Goal: Information Seeking & Learning: Learn about a topic

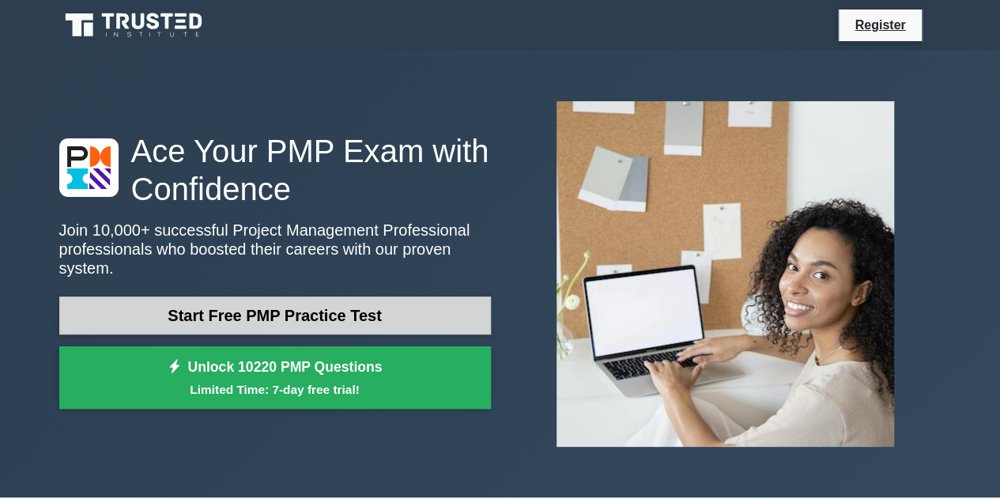
click at [304, 296] on link "Start Free PMP Practice Test" at bounding box center [275, 315] width 432 height 38
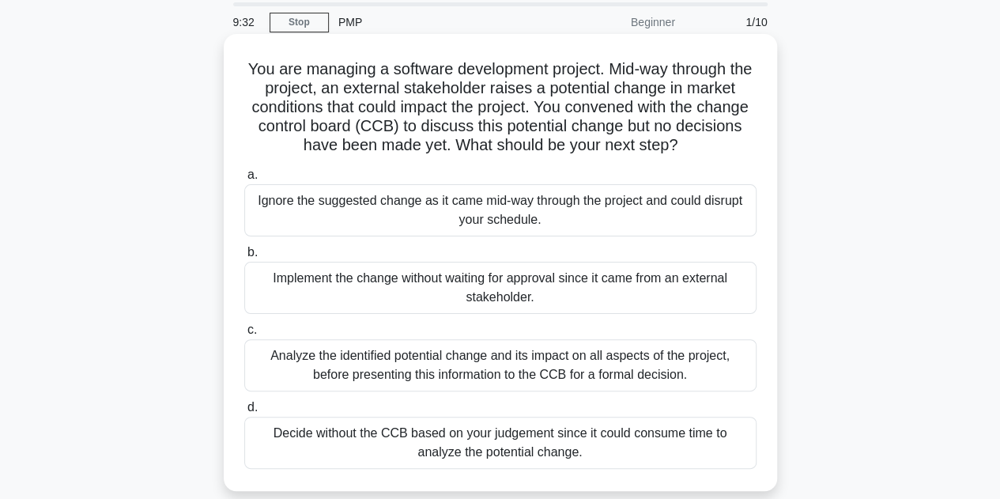
scroll to position [79, 0]
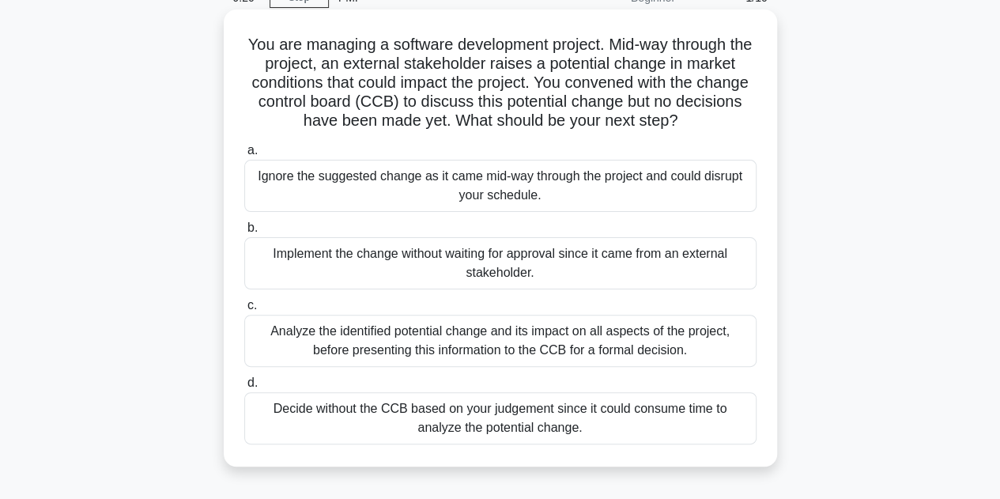
click at [528, 365] on div "Analyze the identified potential change and its impact on all aspects of the pr…" at bounding box center [500, 341] width 512 height 52
click at [244, 311] on input "c. Analyze the identified potential change and its impact on all aspects of the…" at bounding box center [244, 305] width 0 height 10
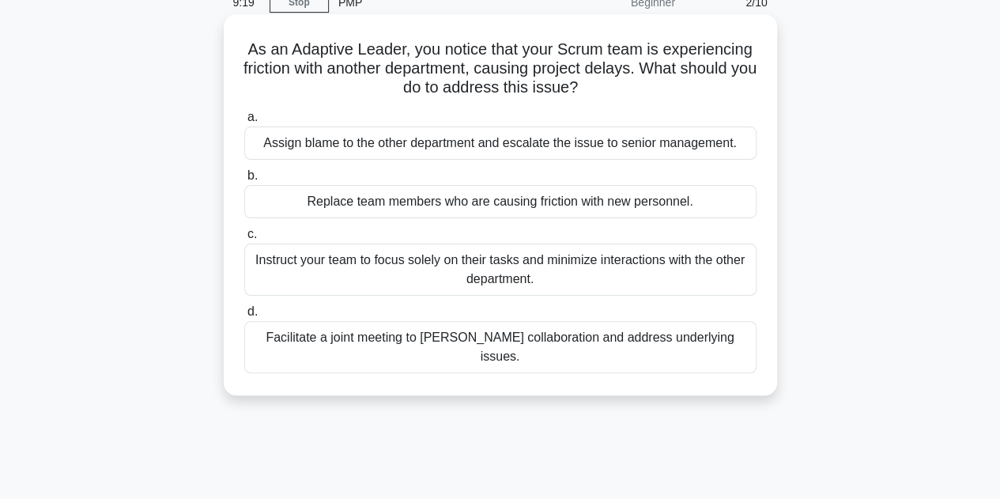
scroll to position [0, 0]
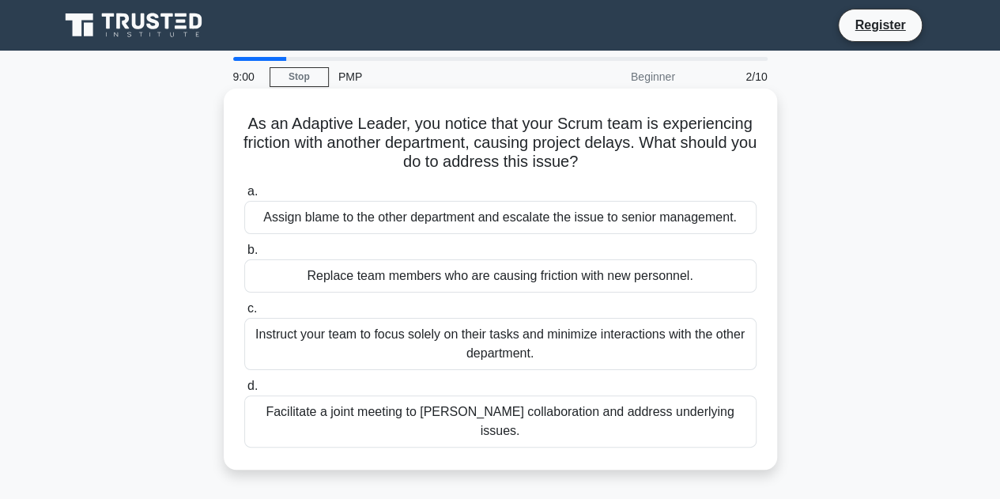
click at [440, 421] on div "Facilitate a joint meeting to [PERSON_NAME] collaboration and address underlyin…" at bounding box center [500, 421] width 512 height 52
click at [244, 391] on input "d. Facilitate a joint meeting to [PERSON_NAME] collaboration and address underl…" at bounding box center [244, 386] width 0 height 10
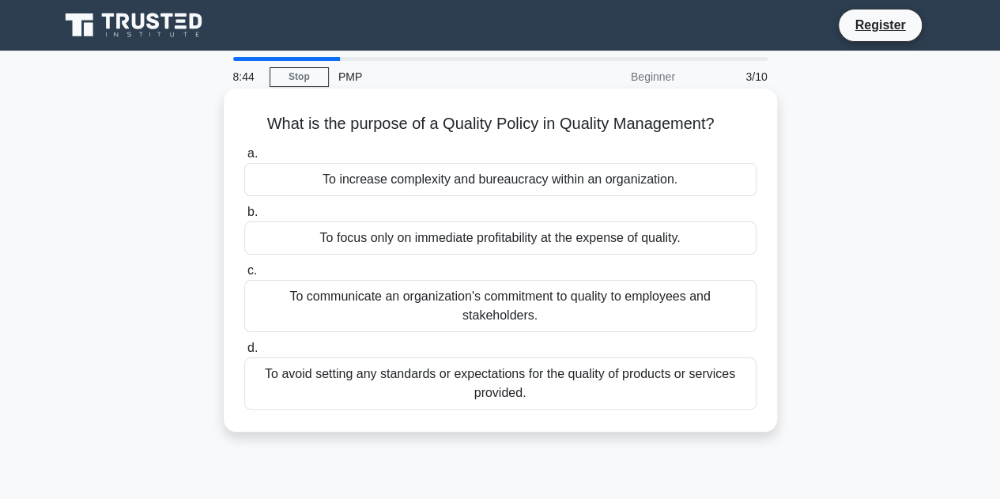
click at [451, 308] on div "To communicate an organization's commitment to quality to employees and stakeho…" at bounding box center [500, 306] width 512 height 52
click at [244, 276] on input "c. To communicate an organization's commitment to quality to employees and stak…" at bounding box center [244, 271] width 0 height 10
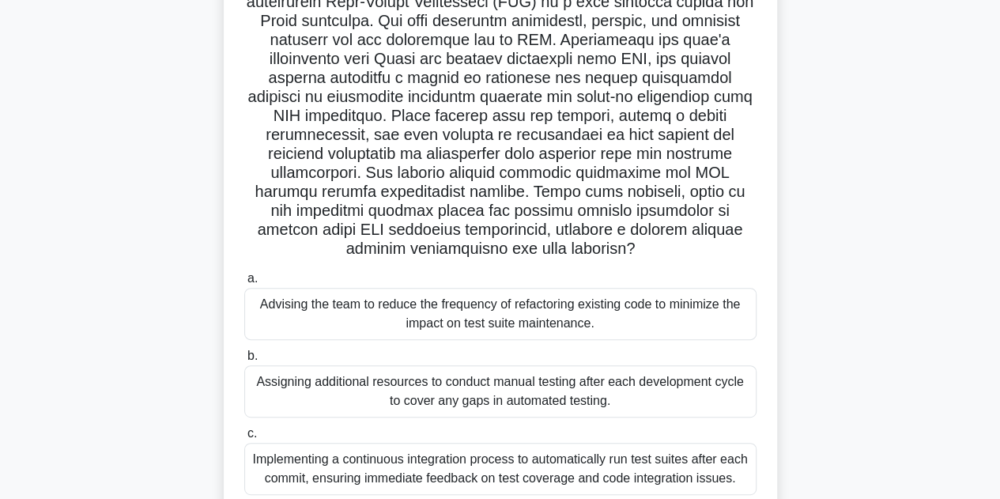
scroll to position [237, 0]
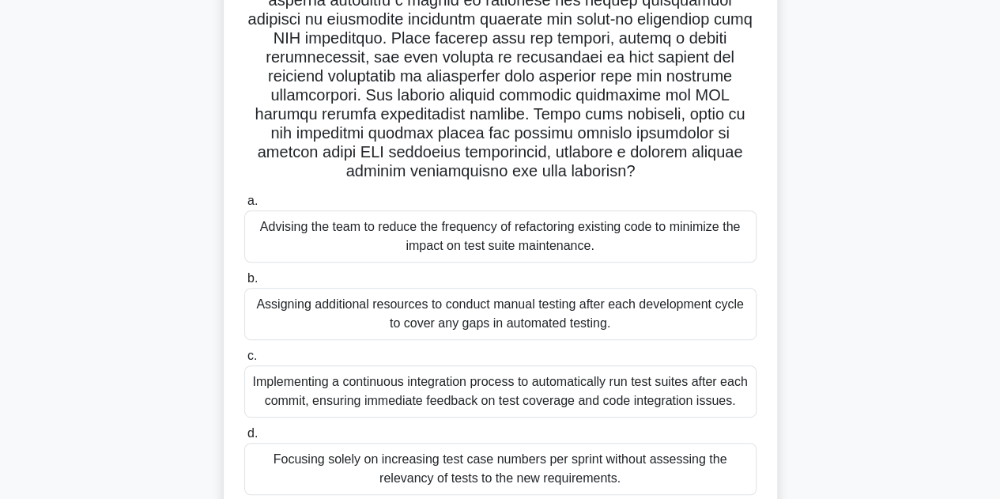
click at [468, 390] on div "Implementing a continuous integration process to automatically run test suites …" at bounding box center [500, 391] width 512 height 52
click at [244, 361] on input "c. Implementing a continuous integration process to automatically run test suit…" at bounding box center [244, 356] width 0 height 10
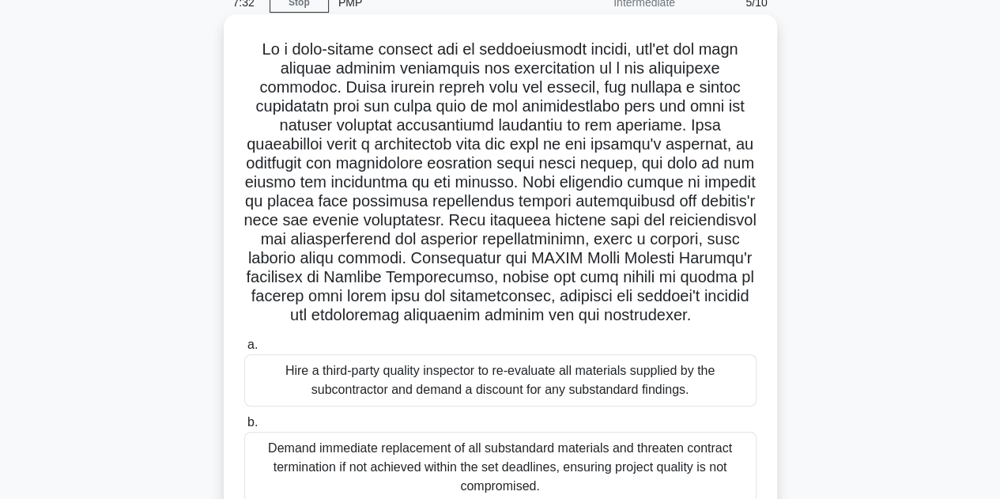
scroll to position [39, 0]
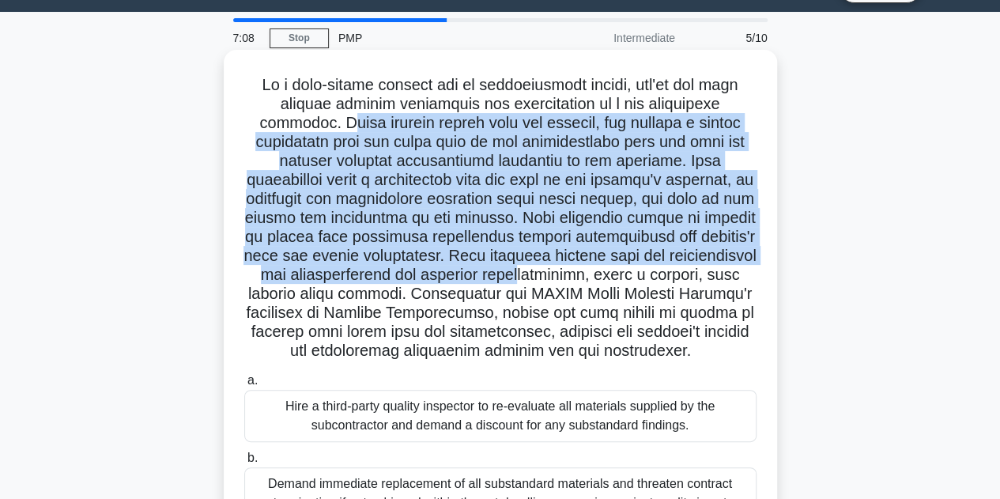
drag, startPoint x: 327, startPoint y: 126, endPoint x: 625, endPoint y: 269, distance: 330.6
click at [625, 269] on h5 ".spinner_0XTQ{transform-origin:center;animation:spinner_y6GP .75s linear infini…" at bounding box center [501, 218] width 516 height 286
click at [621, 264] on h5 ".spinner_0XTQ{transform-origin:center;animation:spinner_y6GP .75s linear infini…" at bounding box center [501, 218] width 516 height 286
click at [627, 280] on h5 ".spinner_0XTQ{transform-origin:center;animation:spinner_y6GP .75s linear infini…" at bounding box center [501, 218] width 516 height 286
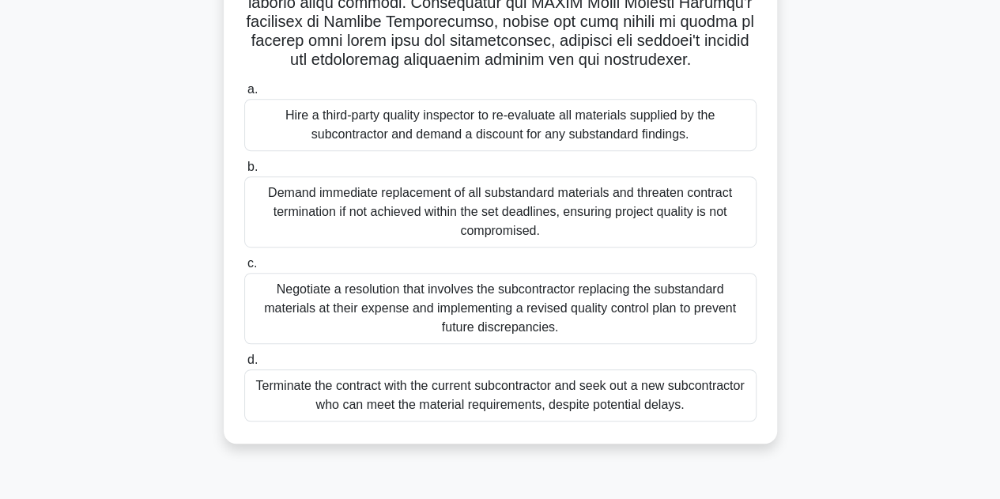
scroll to position [355, 0]
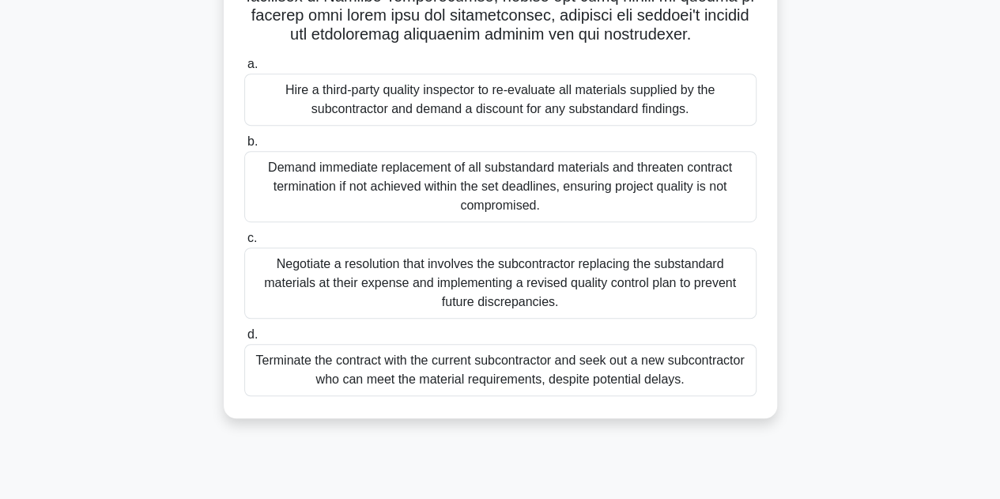
click at [576, 311] on div "Negotiate a resolution that involves the subcontractor replacing the substandar…" at bounding box center [500, 282] width 512 height 71
click at [244, 244] on input "c. Negotiate a resolution that involves the subcontractor replacing the substan…" at bounding box center [244, 238] width 0 height 10
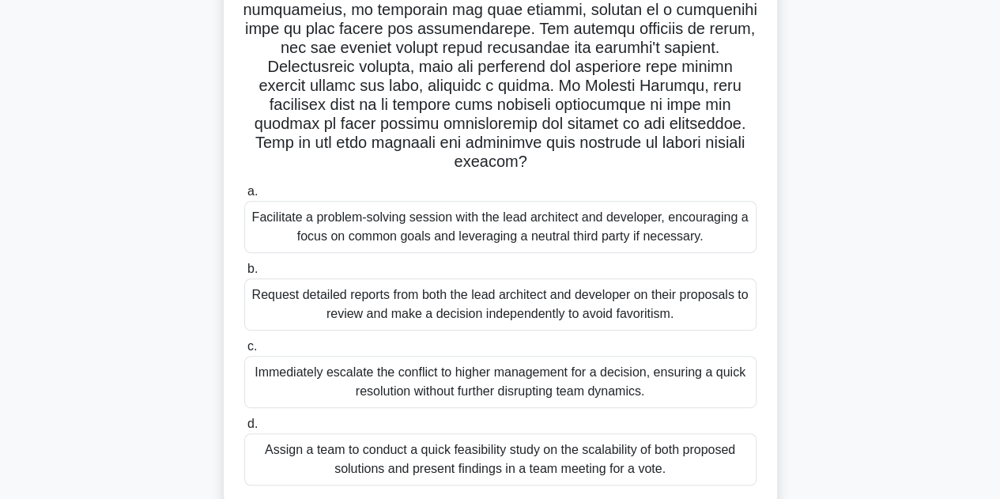
scroll to position [79, 0]
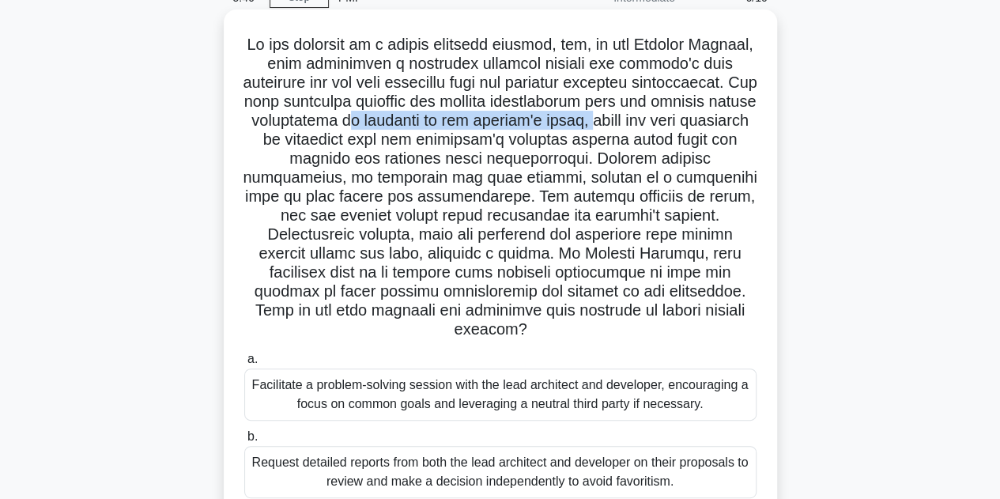
drag, startPoint x: 518, startPoint y: 120, endPoint x: 720, endPoint y: 112, distance: 202.6
click at [720, 112] on h5 ".spinner_0XTQ{transform-origin:center;animation:spinner_y6GP .75s linear infini…" at bounding box center [501, 187] width 516 height 305
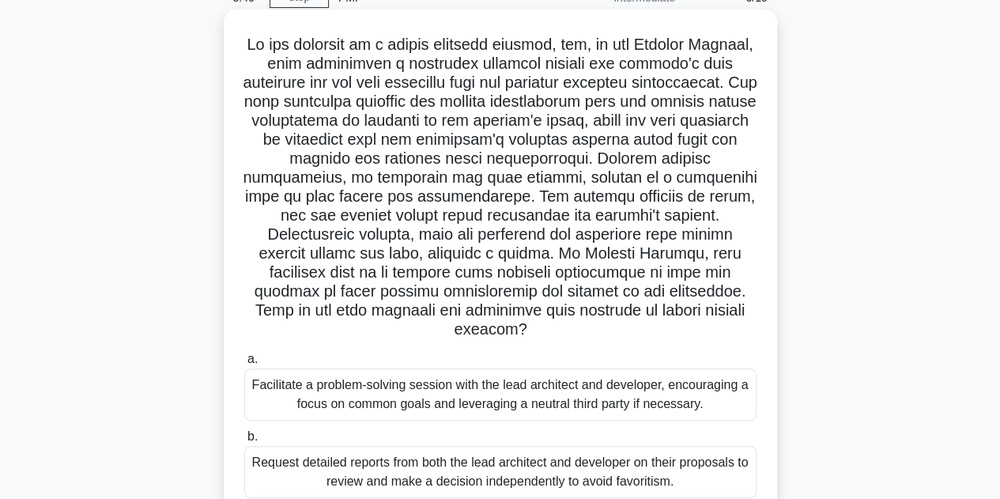
click at [685, 96] on h5 ".spinner_0XTQ{transform-origin:center;animation:spinner_y6GP .75s linear infini…" at bounding box center [501, 187] width 516 height 305
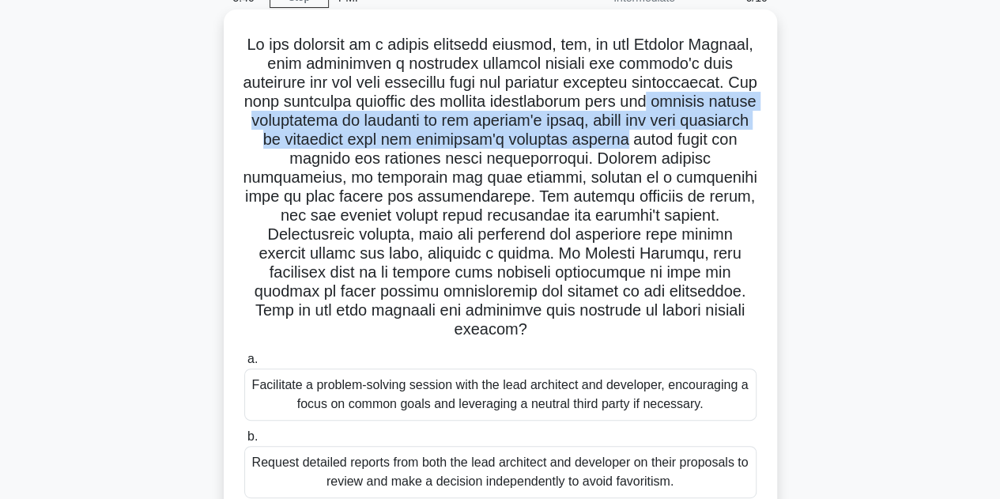
drag, startPoint x: 316, startPoint y: 126, endPoint x: 748, endPoint y: 145, distance: 432.1
click at [748, 145] on h5 ".spinner_0XTQ{transform-origin:center;animation:spinner_y6GP .75s linear infini…" at bounding box center [501, 187] width 516 height 305
drag, startPoint x: 748, startPoint y: 145, endPoint x: 523, endPoint y: 130, distance: 225.8
click at [523, 130] on h5 ".spinner_0XTQ{transform-origin:center;animation:spinner_y6GP .75s linear infini…" at bounding box center [501, 187] width 516 height 305
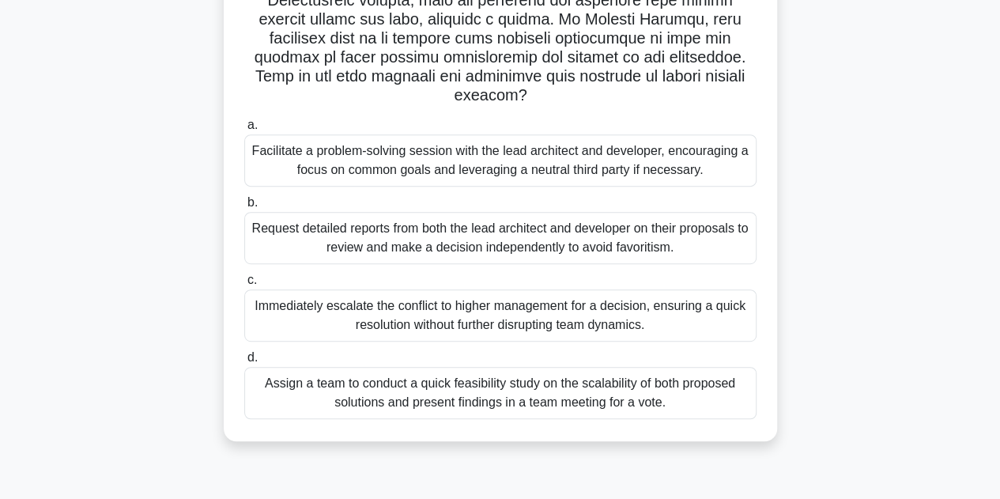
scroll to position [316, 0]
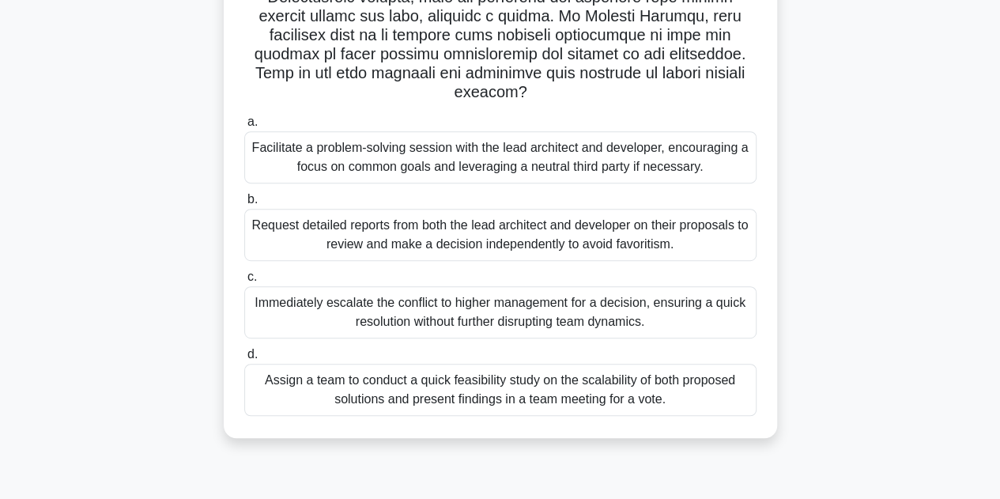
click at [540, 120] on label "a. Facilitate a problem-solving session with the lead architect and developer, …" at bounding box center [500, 147] width 512 height 71
click at [244, 120] on input "a. Facilitate a problem-solving session with the lead architect and developer, …" at bounding box center [244, 122] width 0 height 10
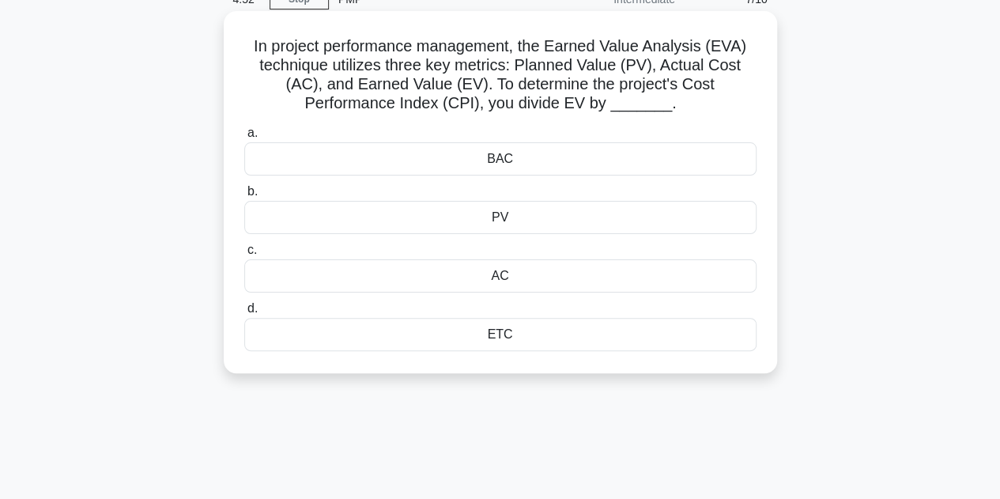
scroll to position [0, 0]
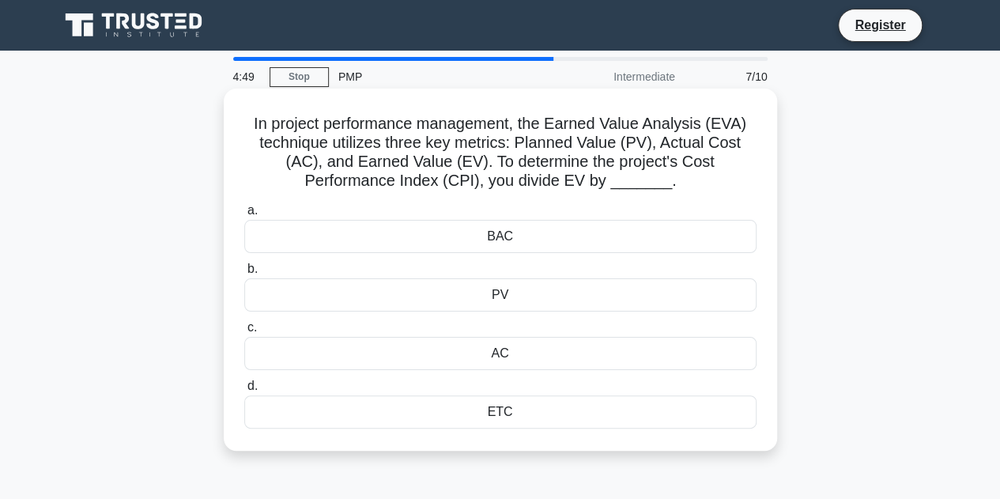
drag, startPoint x: 550, startPoint y: 191, endPoint x: 553, endPoint y: 183, distance: 8.5
drag, startPoint x: 553, startPoint y: 183, endPoint x: 512, endPoint y: 161, distance: 46.3
click at [512, 161] on h5 "In project performance management, the Earned Value Analysis (EVA) technique ut…" at bounding box center [501, 152] width 516 height 77
click at [507, 235] on div "BAC" at bounding box center [500, 236] width 512 height 33
click at [244, 216] on input "a. BAC" at bounding box center [244, 211] width 0 height 10
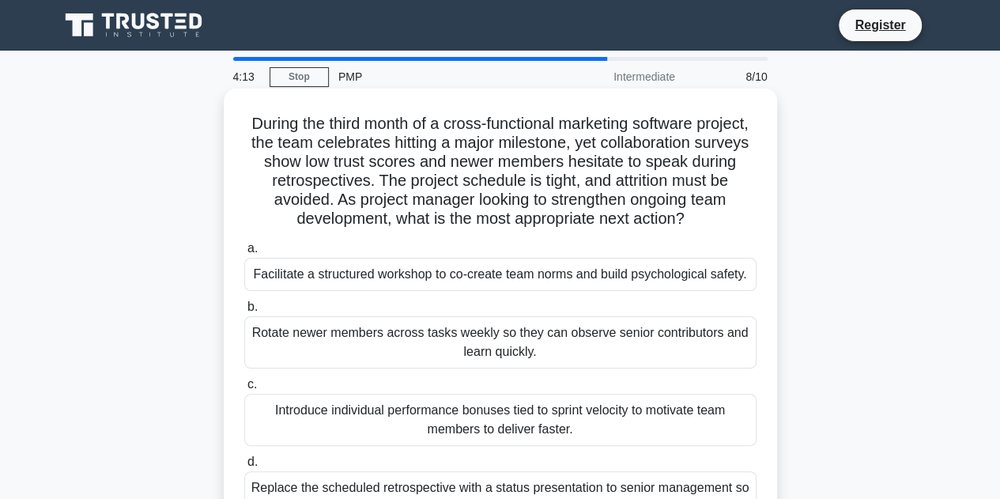
click at [384, 341] on div "Rotate newer members across tasks weekly so they can observe senior contributor…" at bounding box center [500, 342] width 512 height 52
click at [244, 312] on input "b. Rotate newer members across tasks weekly so they can observe senior contribu…" at bounding box center [244, 307] width 0 height 10
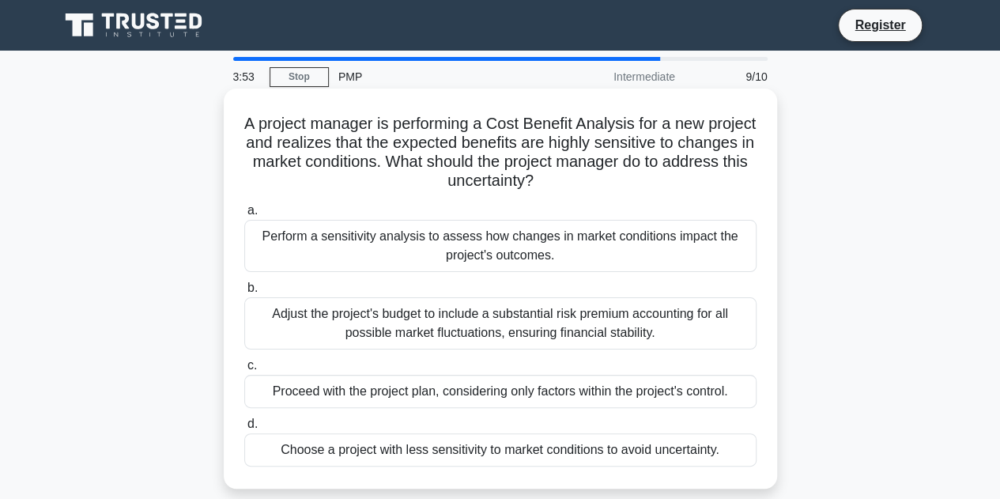
click at [420, 397] on div "Proceed with the project plan, considering only factors within the project's co…" at bounding box center [500, 391] width 512 height 33
click at [244, 371] on input "c. Proceed with the project plan, considering only factors within the project's…" at bounding box center [244, 366] width 0 height 10
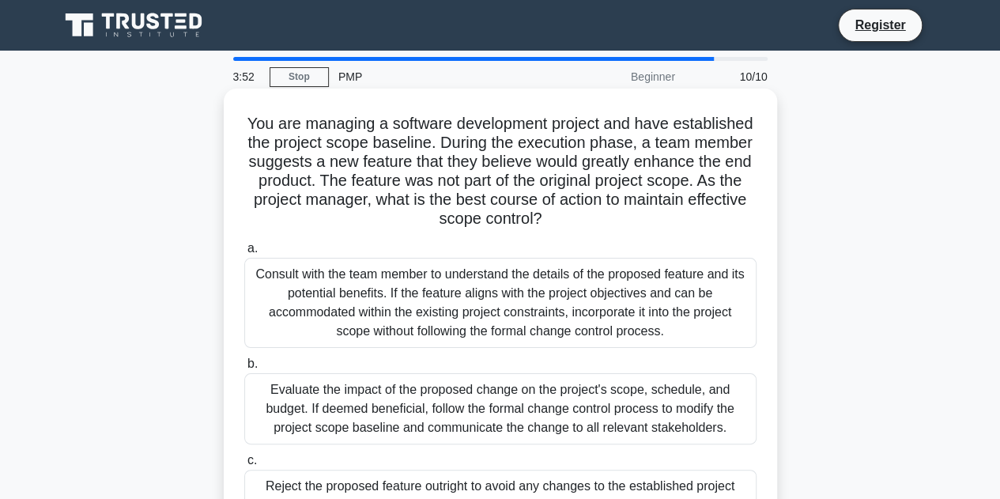
click at [421, 376] on div "Evaluate the impact of the proposed change on the project's scope, schedule, an…" at bounding box center [500, 408] width 512 height 71
click at [244, 369] on input "b. Evaluate the impact of the proposed change on the project's scope, schedule,…" at bounding box center [244, 364] width 0 height 10
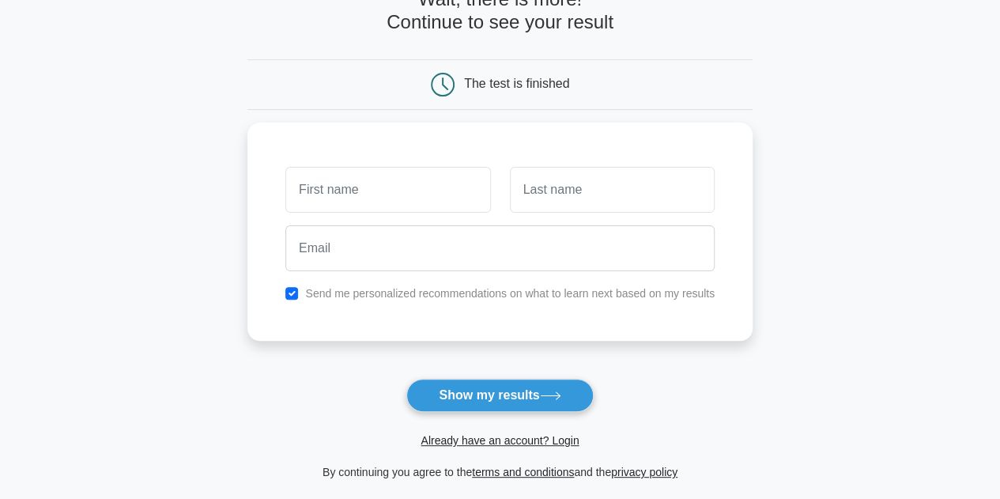
scroll to position [79, 0]
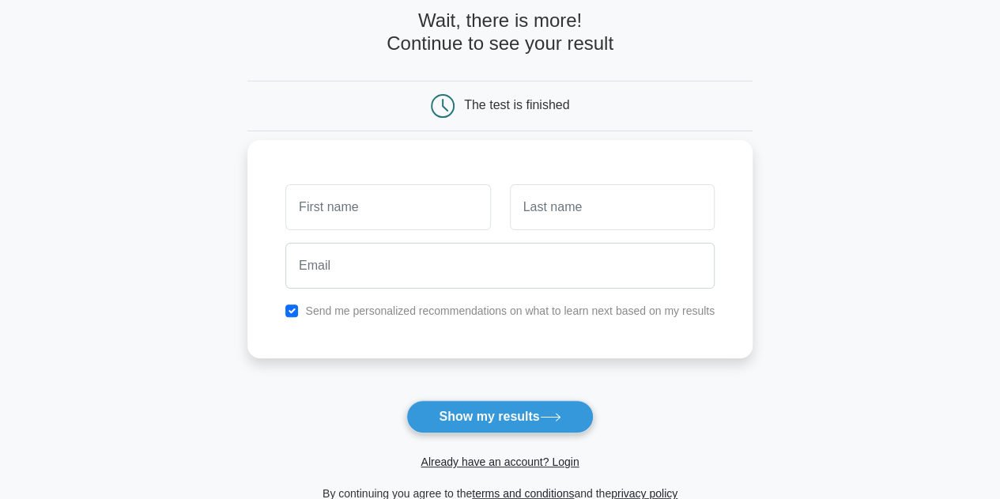
click at [389, 219] on input "text" at bounding box center [387, 207] width 205 height 46
type input "Neeraj"
click at [581, 204] on input "text" at bounding box center [612, 207] width 205 height 46
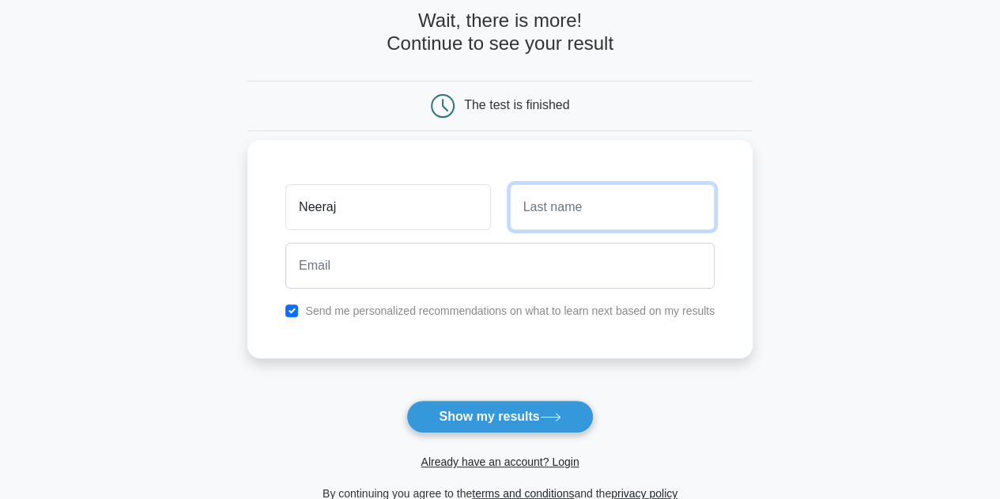
click at [581, 204] on input "text" at bounding box center [612, 207] width 205 height 46
type input "Joshi"
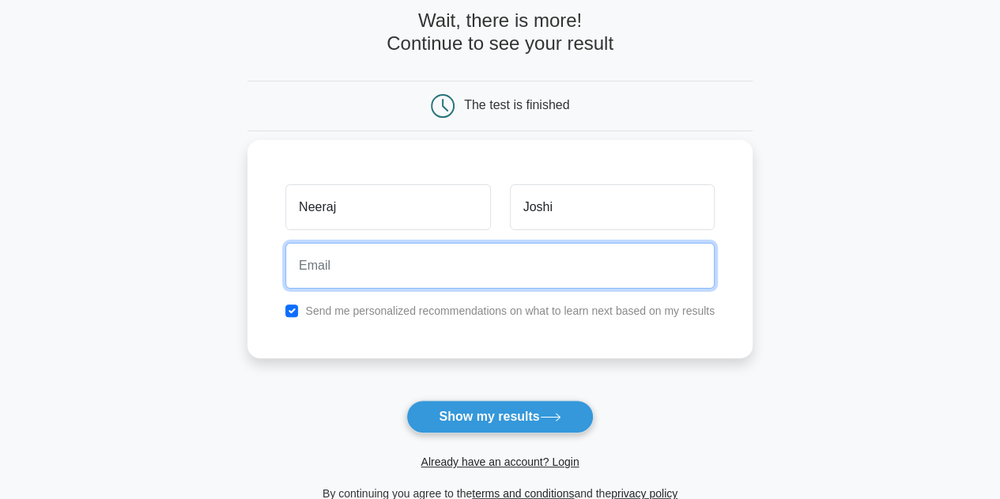
click at [507, 278] on input "email" at bounding box center [499, 266] width 429 height 46
type input "freeburginstitute@gmail.com"
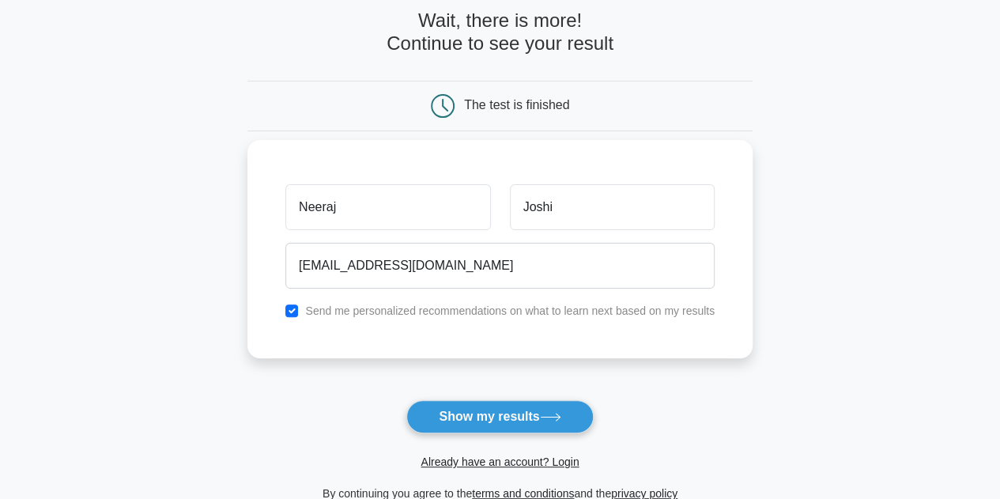
click at [292, 302] on div "Send me personalized recommendations on what to learn next based on my results" at bounding box center [500, 310] width 448 height 19
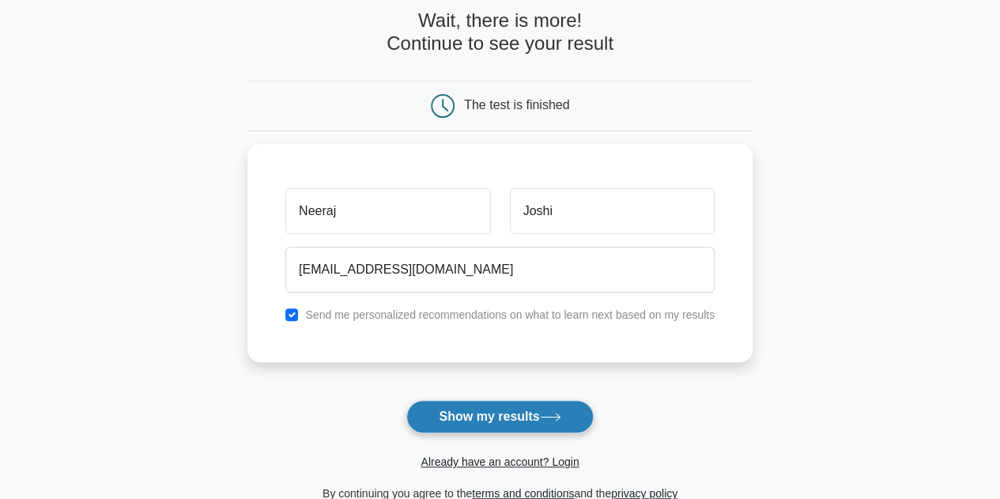
click at [473, 422] on button "Show my results" at bounding box center [499, 416] width 187 height 33
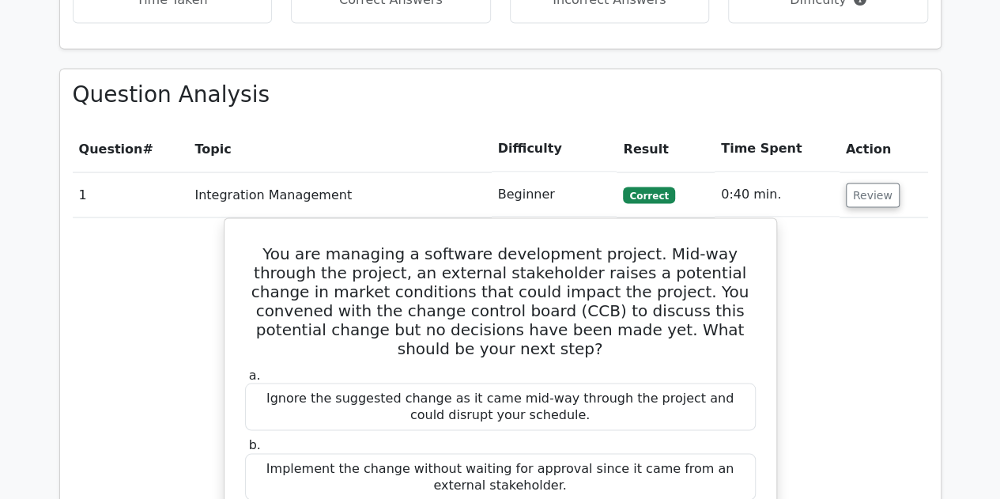
scroll to position [1265, 0]
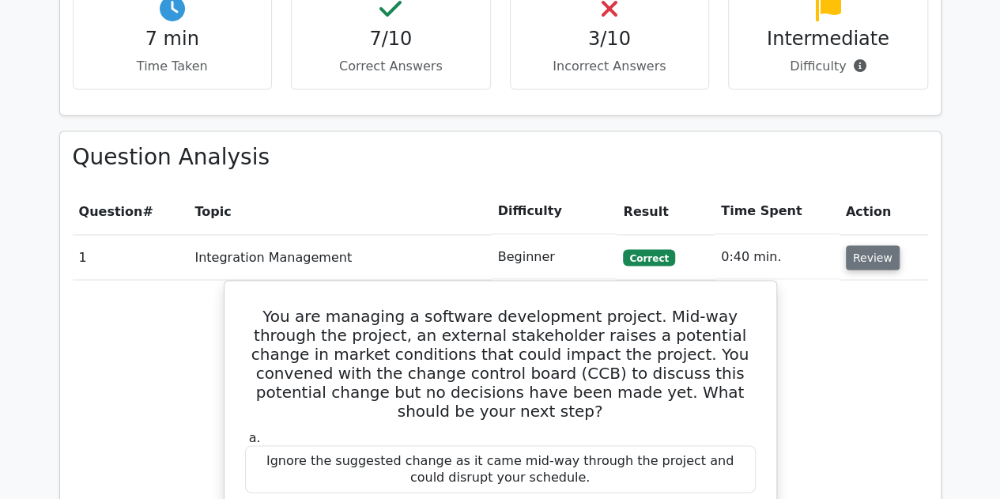
click at [865, 245] on button "Review" at bounding box center [873, 257] width 54 height 25
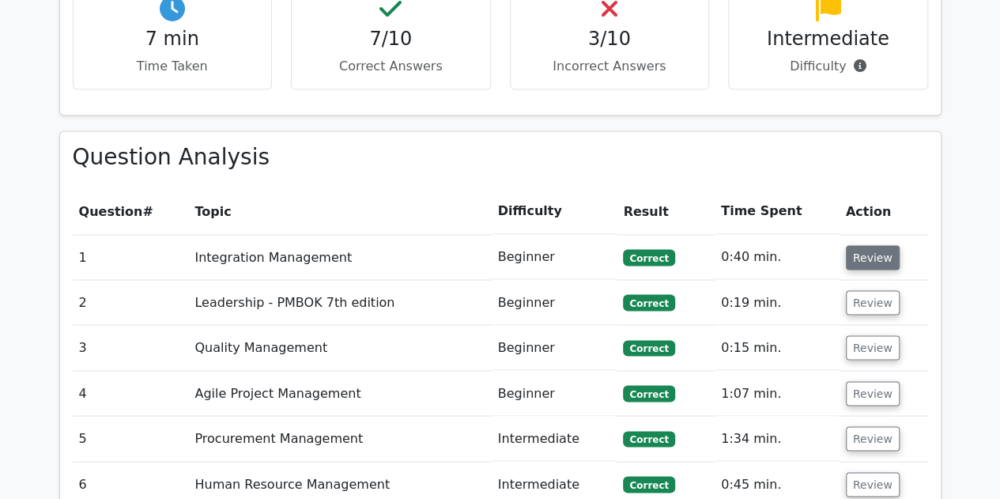
click at [865, 245] on button "Review" at bounding box center [873, 257] width 54 height 25
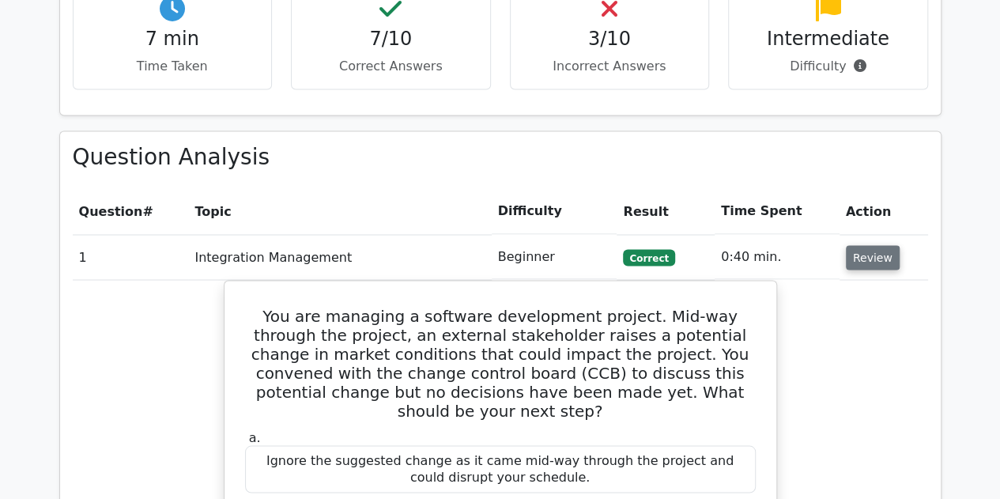
click at [867, 245] on button "Review" at bounding box center [873, 257] width 54 height 25
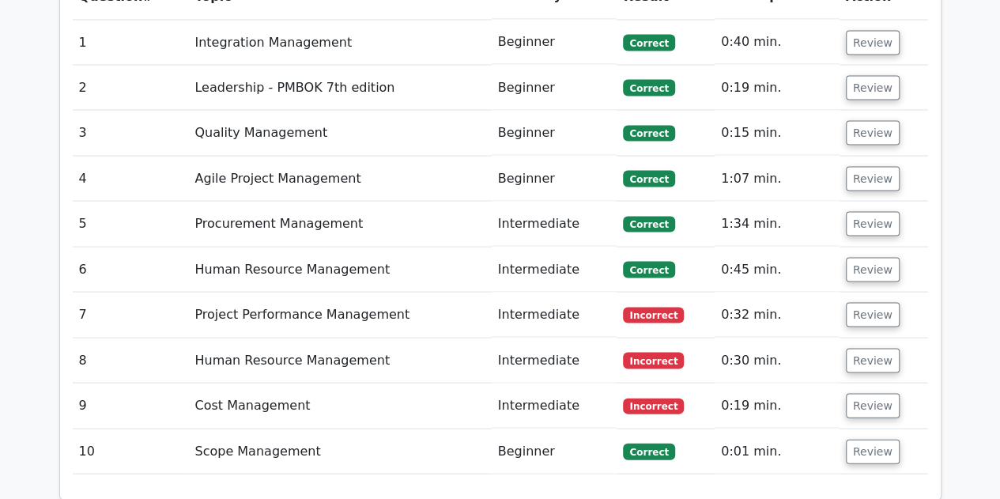
scroll to position [1502, 0]
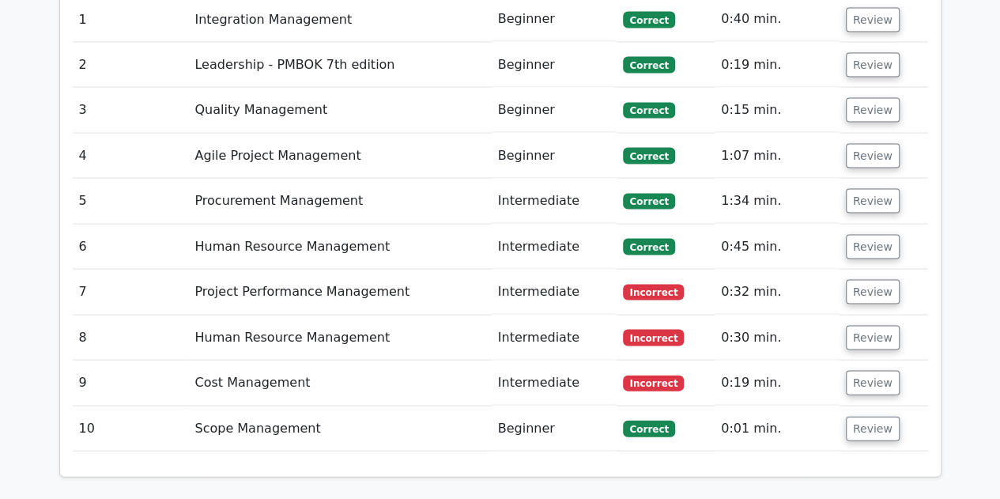
click at [356, 270] on td "Project Performance Management" at bounding box center [339, 292] width 303 height 45
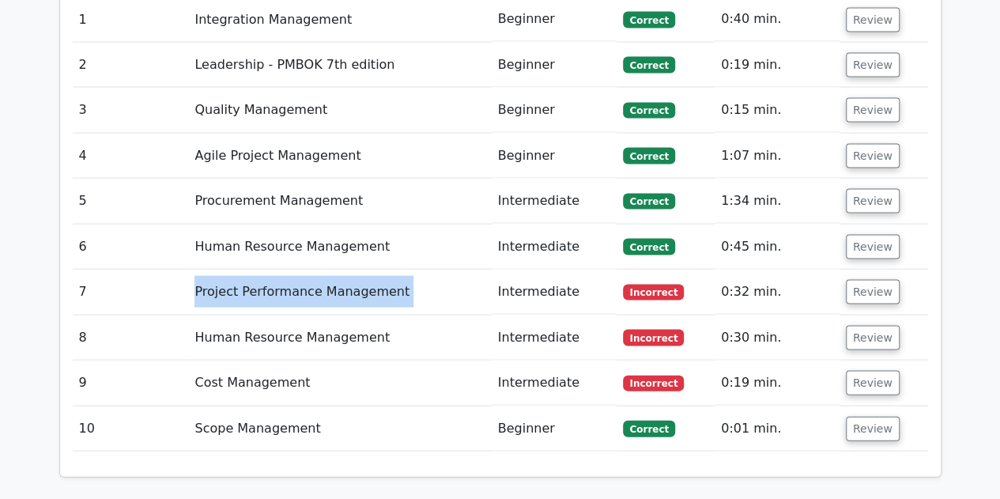
click at [356, 270] on td "Project Performance Management" at bounding box center [339, 292] width 303 height 45
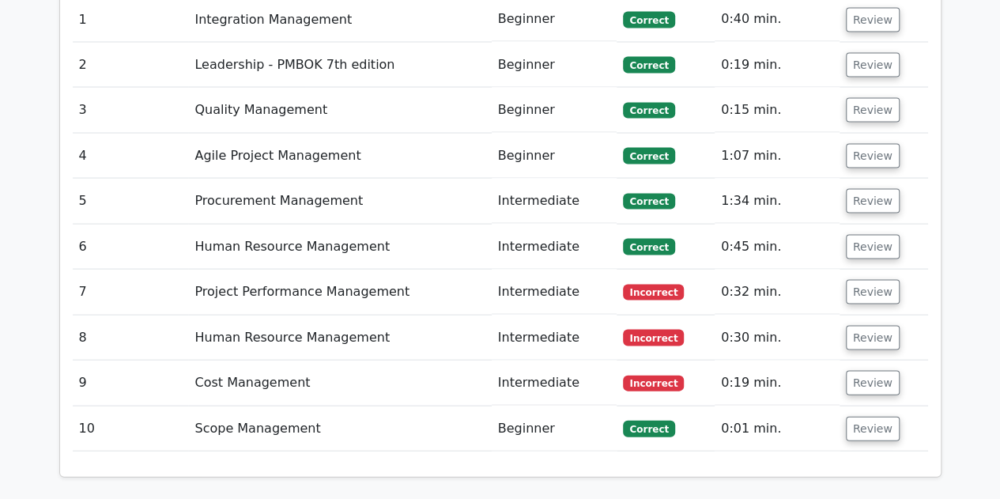
click at [354, 315] on td "Human Resource Management" at bounding box center [339, 337] width 303 height 45
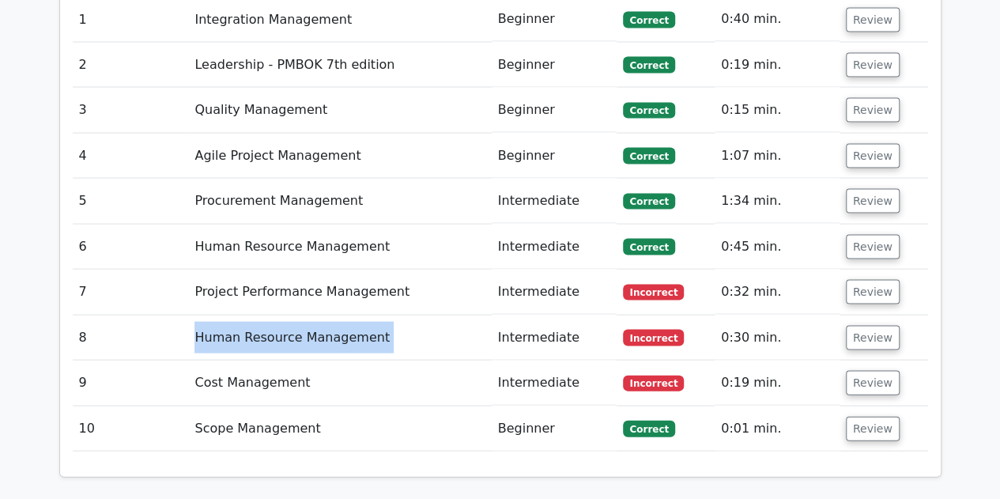
click at [354, 315] on td "Human Resource Management" at bounding box center [339, 337] width 303 height 45
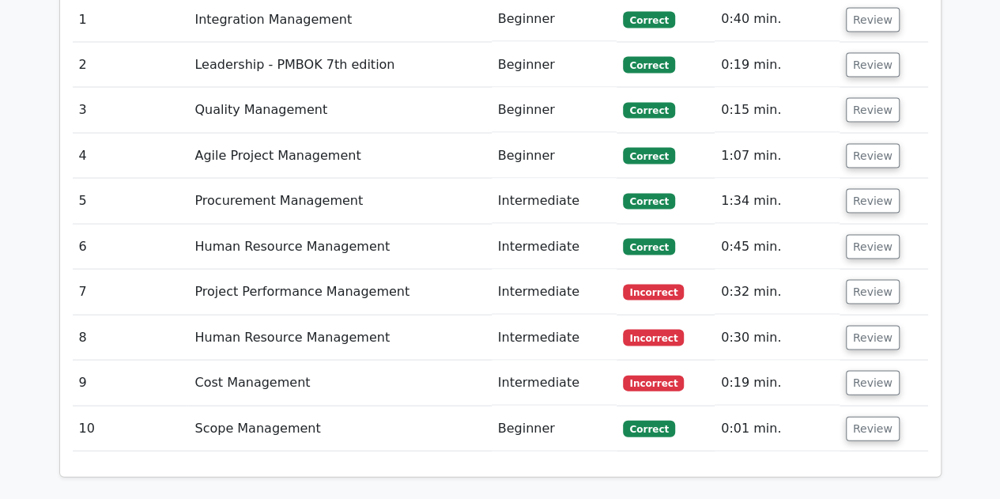
click at [223, 361] on td "Cost Management" at bounding box center [339, 383] width 303 height 45
click at [877, 361] on td "Review" at bounding box center [884, 383] width 89 height 45
click at [873, 371] on button "Review" at bounding box center [873, 383] width 54 height 25
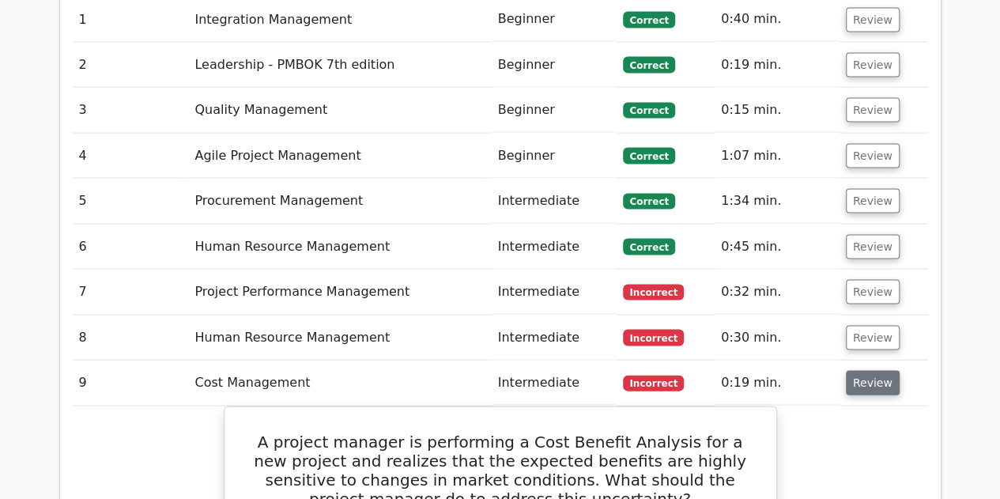
click at [870, 371] on button "Review" at bounding box center [873, 383] width 54 height 25
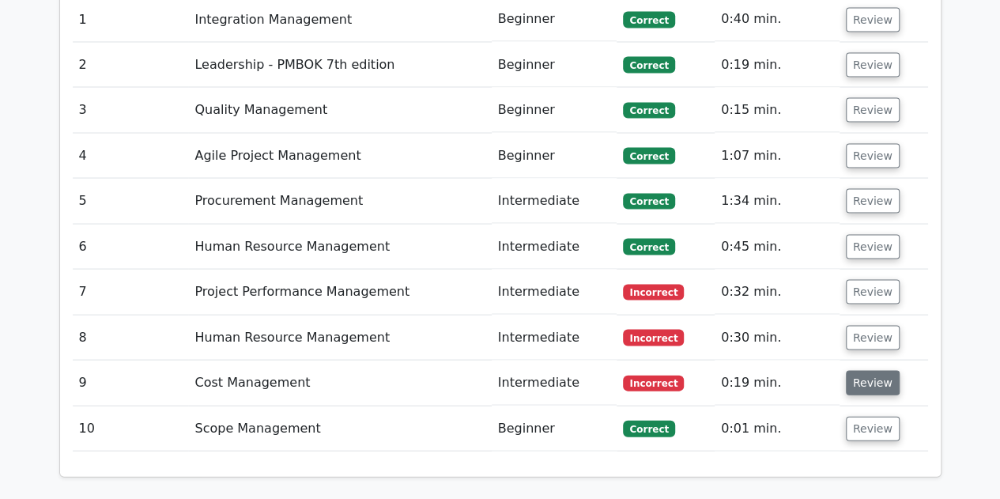
click at [870, 371] on button "Review" at bounding box center [873, 383] width 54 height 25
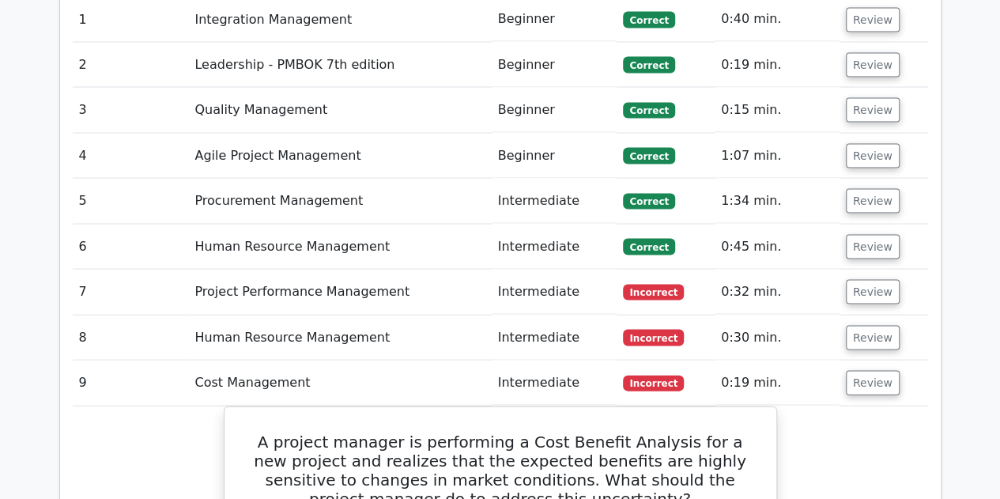
click at [620, 315] on td "Incorrect" at bounding box center [666, 337] width 98 height 45
click at [652, 330] on span "Incorrect" at bounding box center [653, 338] width 61 height 16
click at [876, 326] on button "Review" at bounding box center [873, 338] width 54 height 25
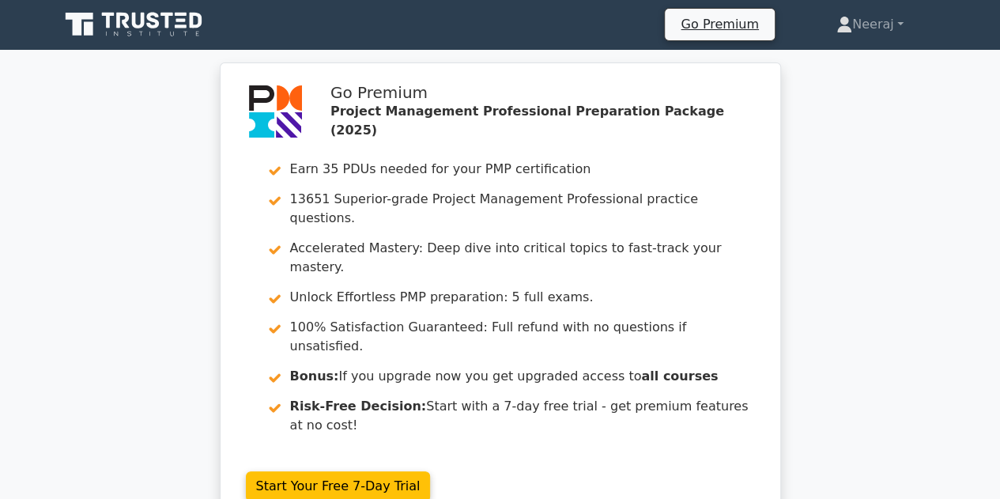
scroll to position [0, 0]
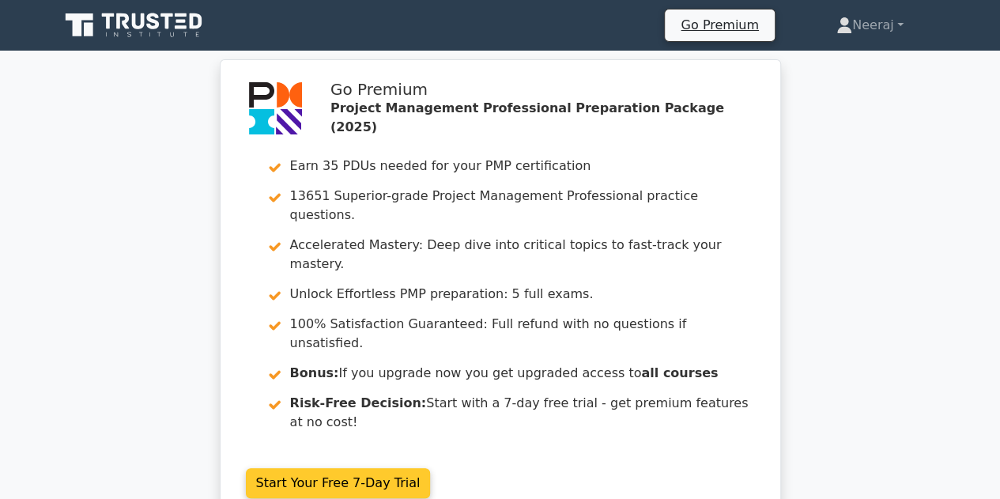
click at [353, 468] on link "Start Your Free 7-Day Trial" at bounding box center [338, 483] width 185 height 30
click at [322, 468] on link "Start Your Free 7-Day Trial" at bounding box center [338, 483] width 185 height 30
